Goal: Navigation & Orientation: Find specific page/section

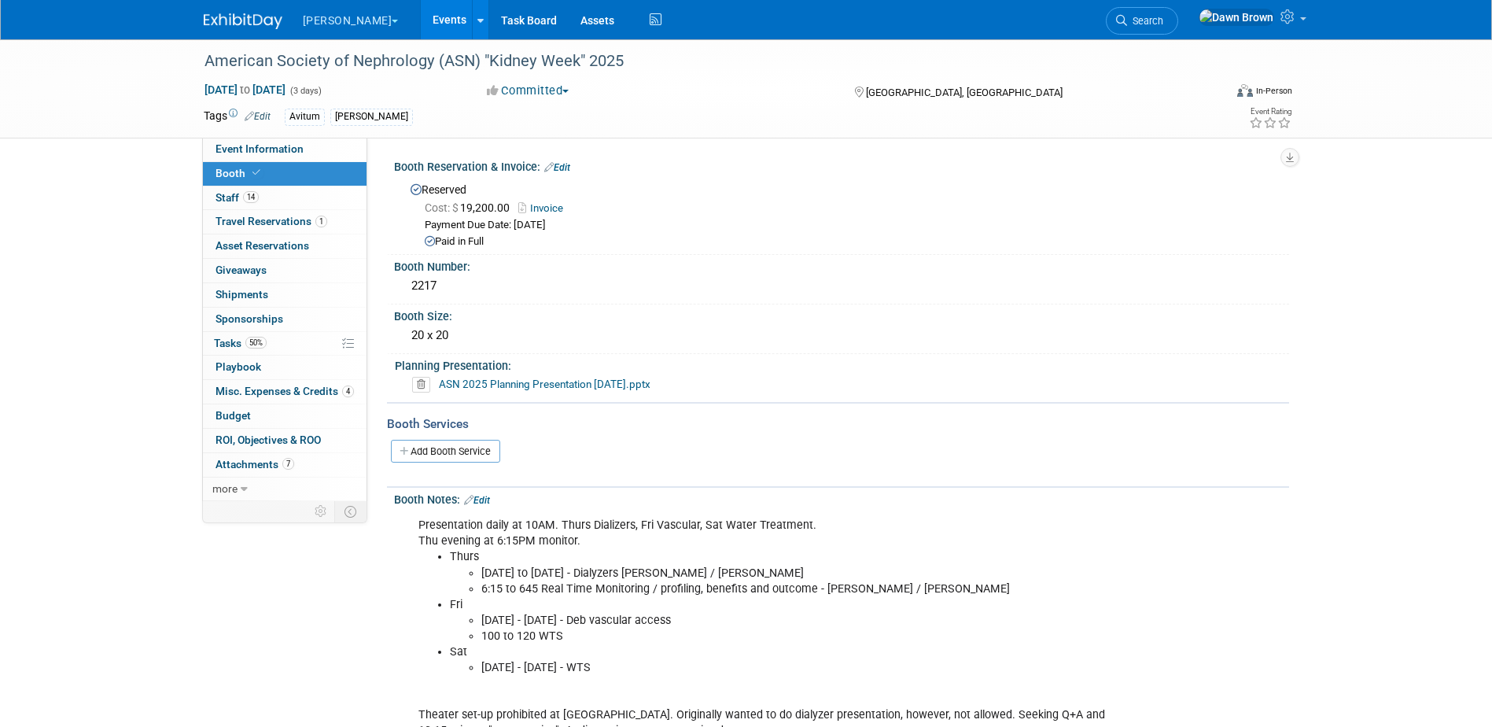
click at [421, 17] on link "Events" at bounding box center [449, 19] width 57 height 39
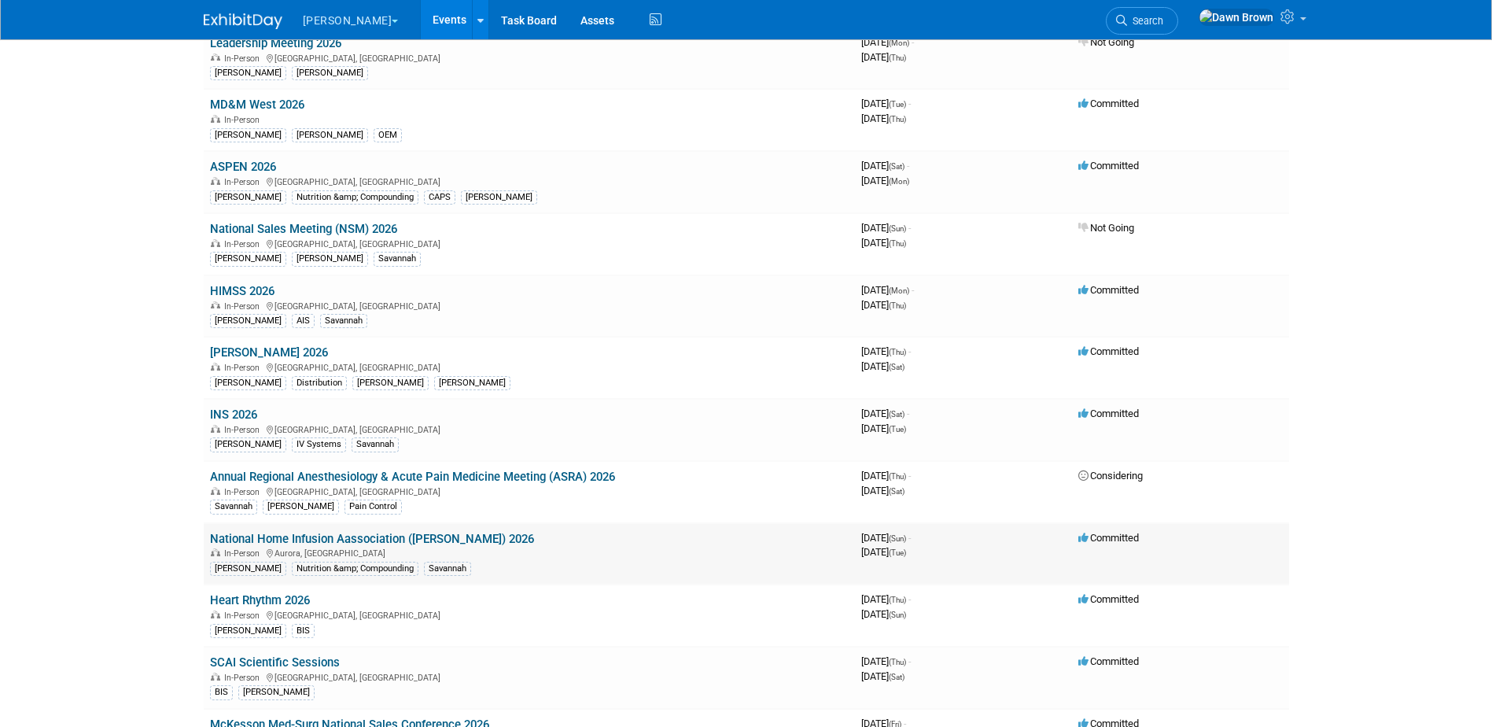
scroll to position [393, 0]
click at [418, 535] on link "National Home Infusion Aassociation ([PERSON_NAME]) 2026" at bounding box center [372, 536] width 324 height 14
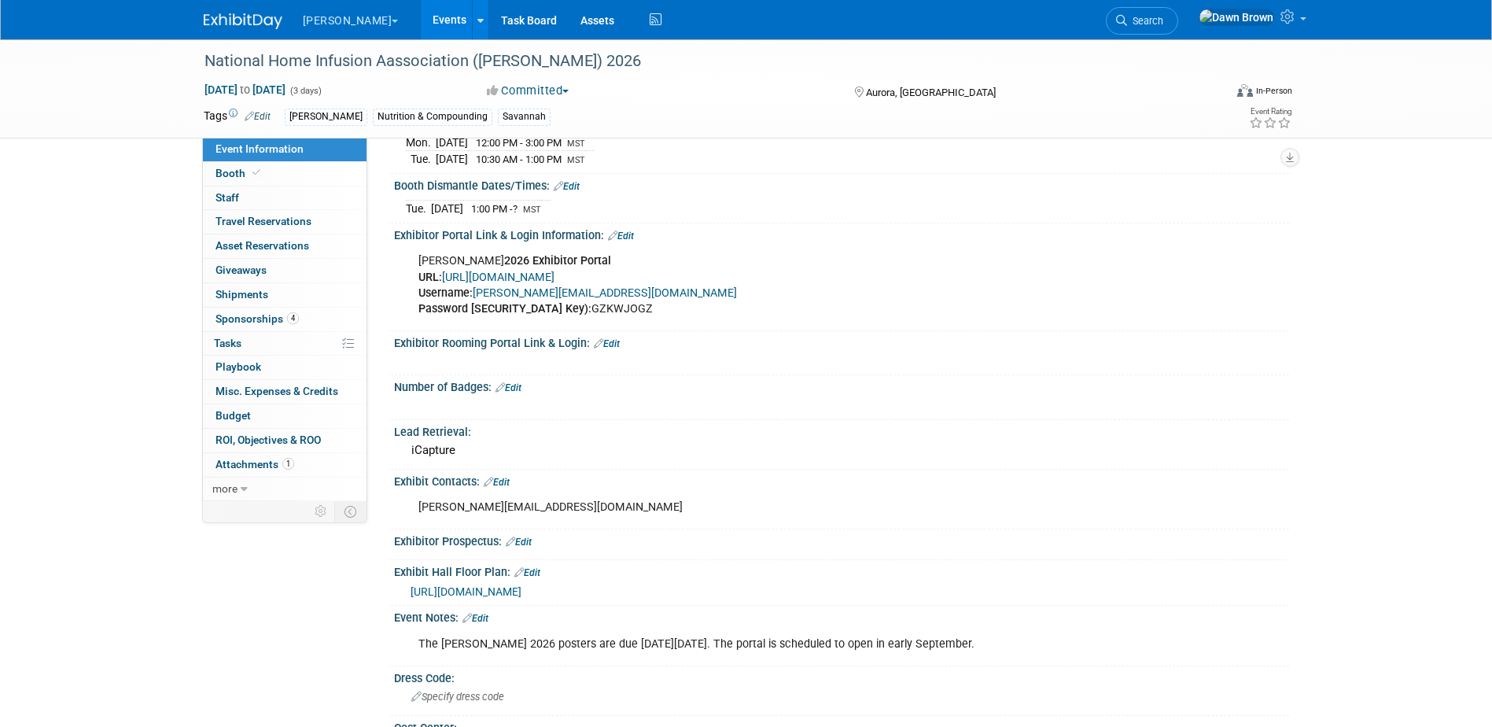
scroll to position [315, 0]
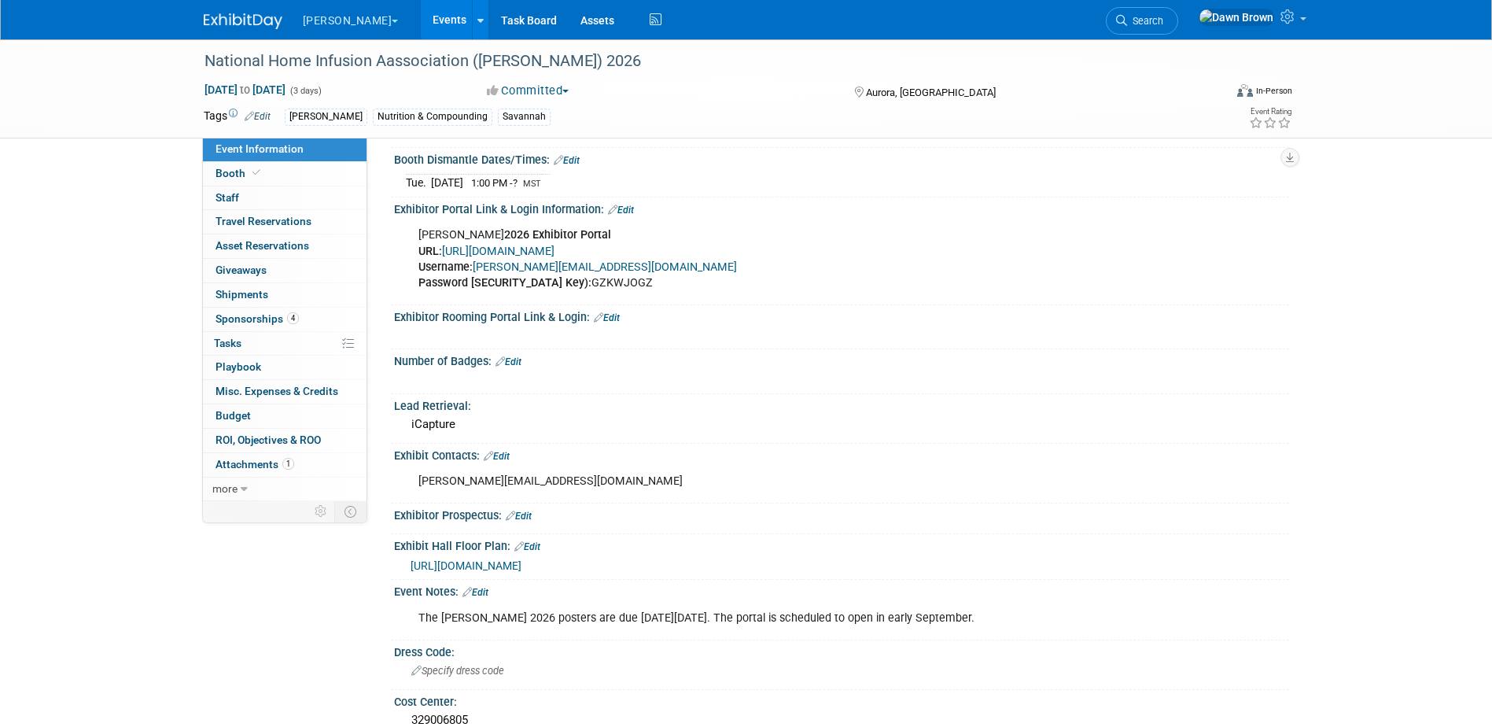
click at [521, 564] on span "[URL][DOMAIN_NAME]" at bounding box center [466, 565] width 111 height 13
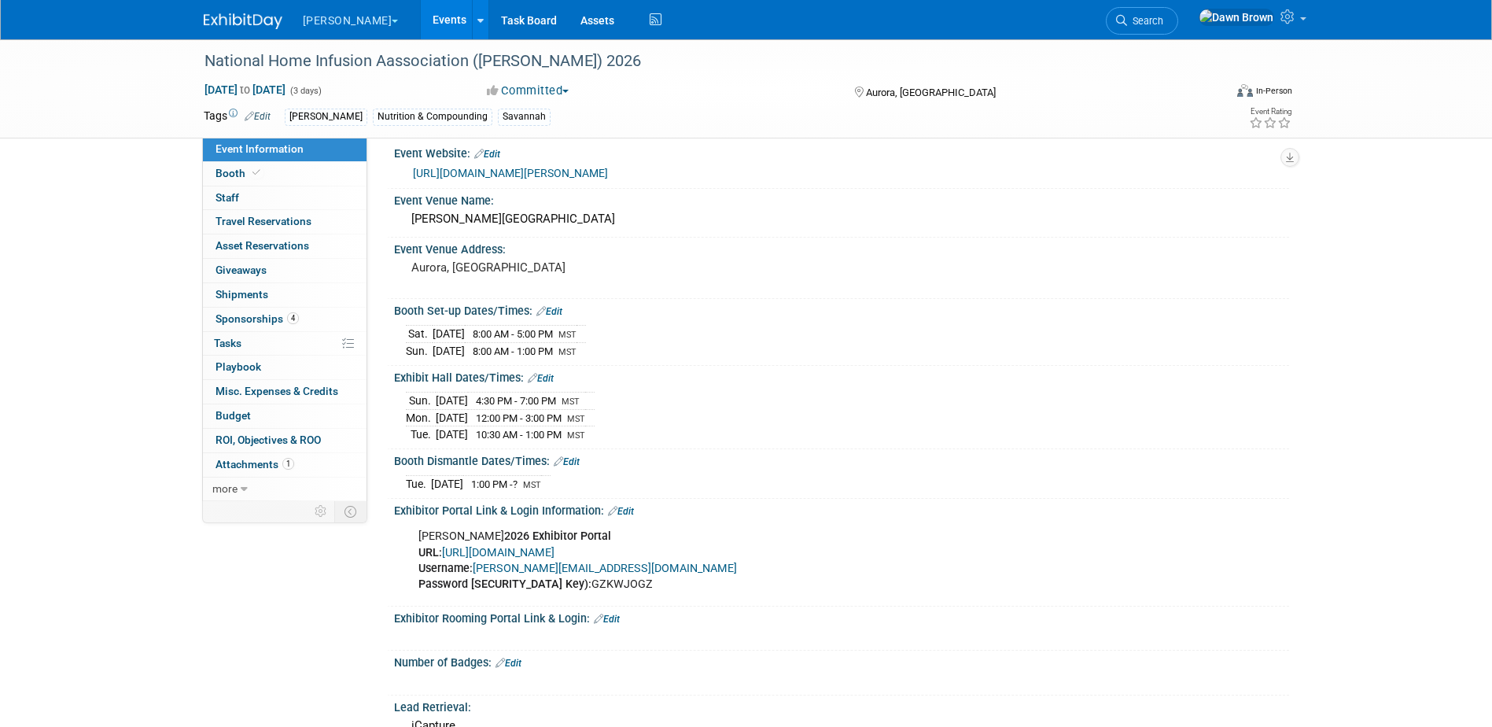
scroll to position [0, 0]
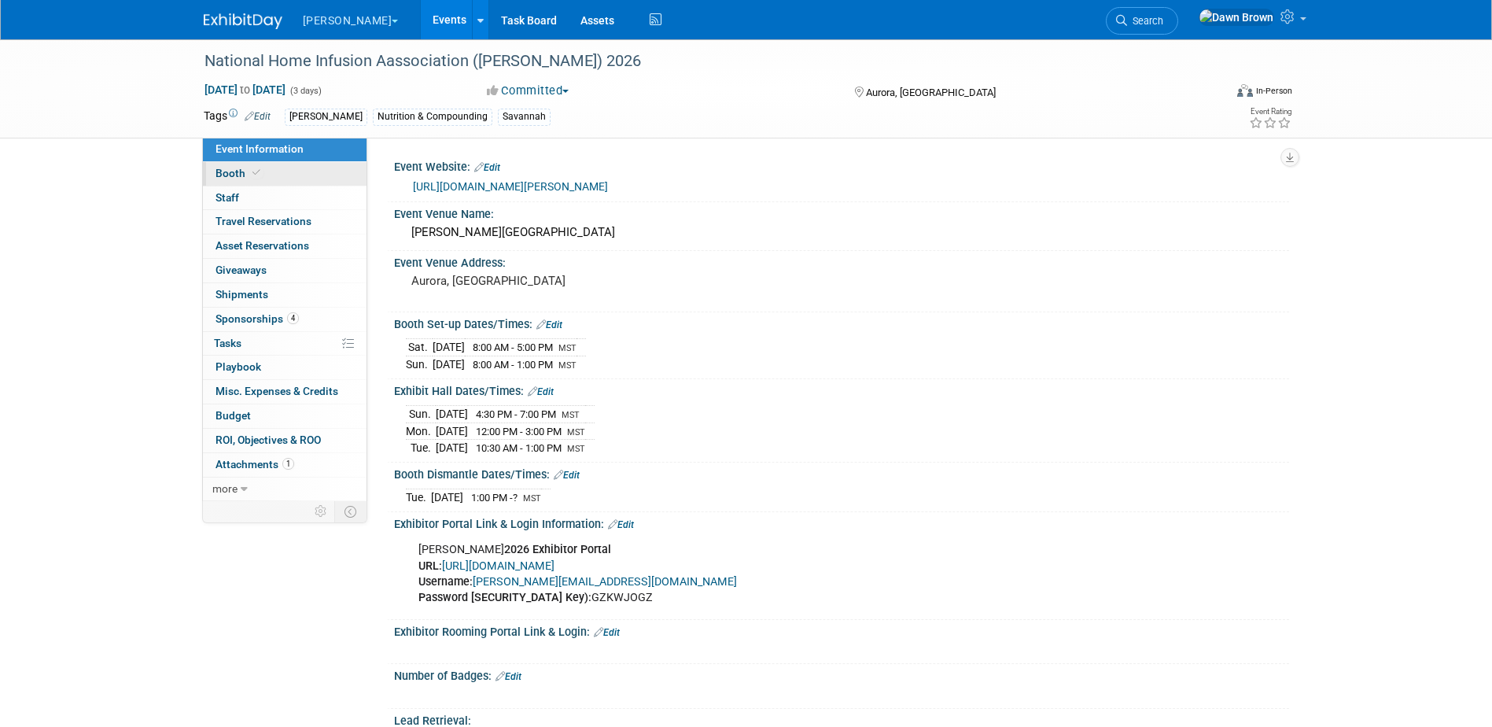
click at [229, 169] on span "Booth" at bounding box center [239, 173] width 48 height 13
